Goal: Find specific page/section: Find specific page/section

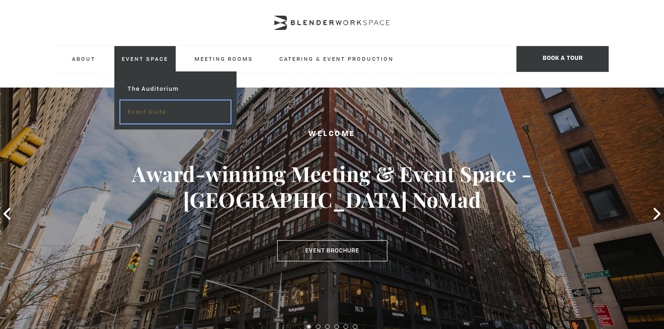
click at [149, 113] on link "Event Suite" at bounding box center [175, 112] width 110 height 23
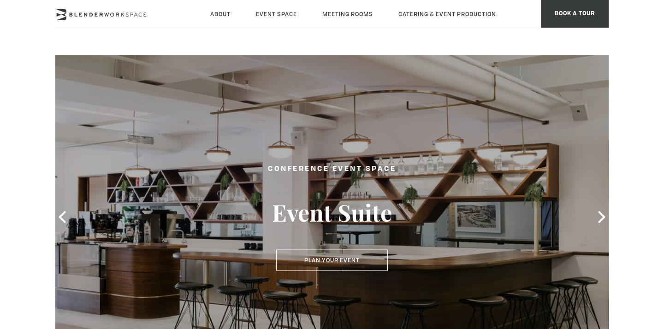
drag, startPoint x: 156, startPoint y: 12, endPoint x: 86, endPoint y: 6, distance: 70.4
click at [71, 13] on div "About Neighborhood Global Collective Journal Event Space The Auditorium Event S…" at bounding box center [332, 14] width 554 height 28
